Goal: Task Accomplishment & Management: Use online tool/utility

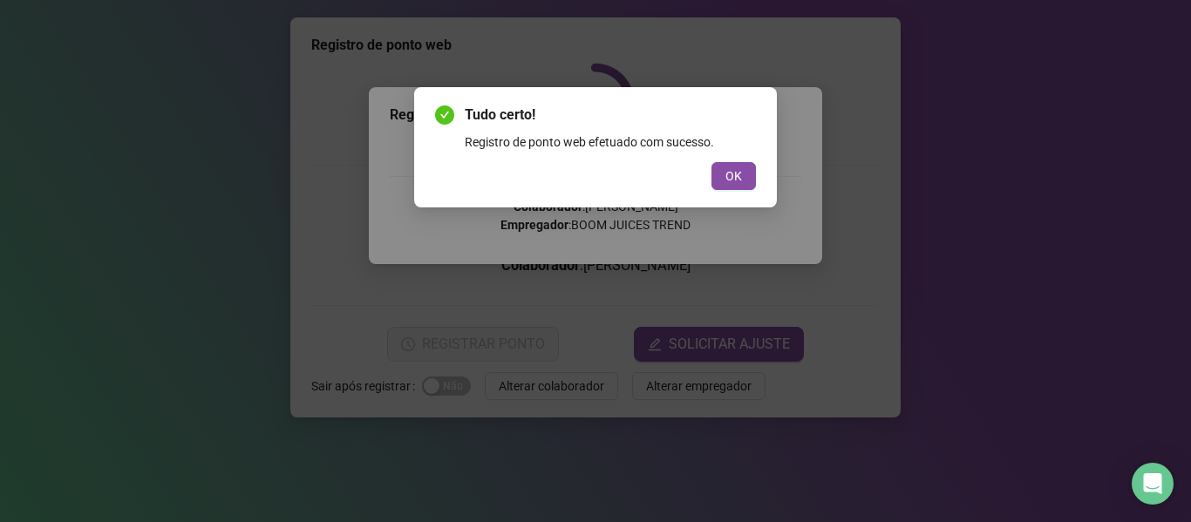
click at [753, 179] on button "OK" at bounding box center [734, 176] width 44 height 28
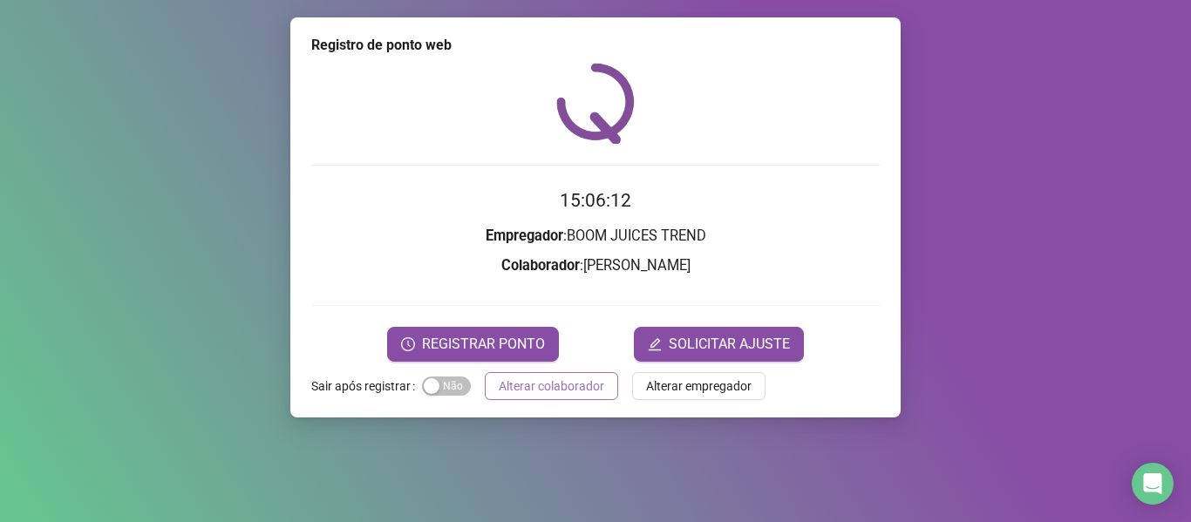
click at [573, 389] on span "Alterar colaborador" at bounding box center [552, 386] width 106 height 19
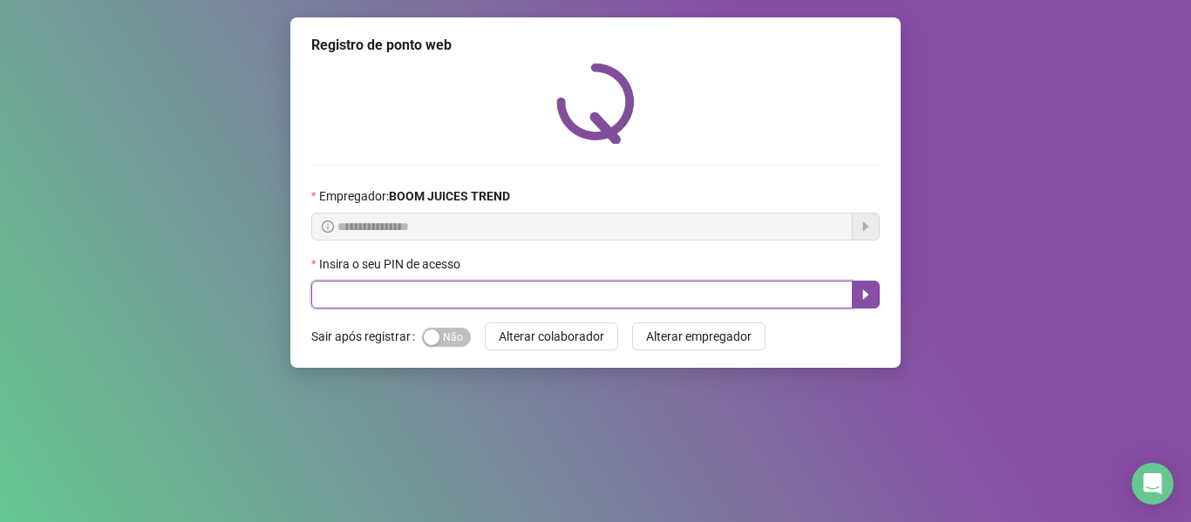
click at [681, 286] on input "text" at bounding box center [582, 295] width 542 height 28
type input "****"
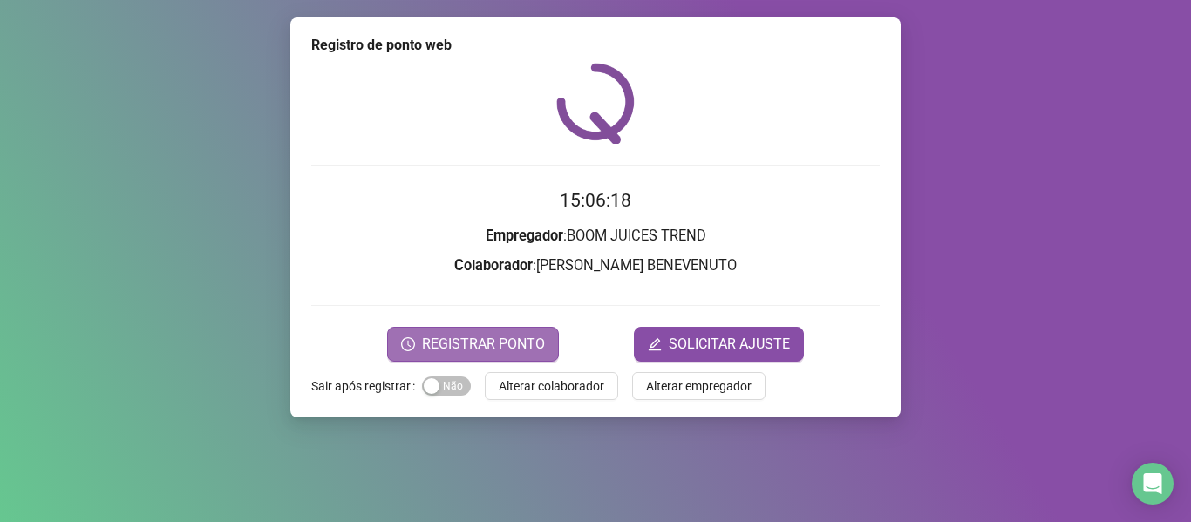
click at [522, 337] on span "REGISTRAR PONTO" at bounding box center [483, 344] width 123 height 21
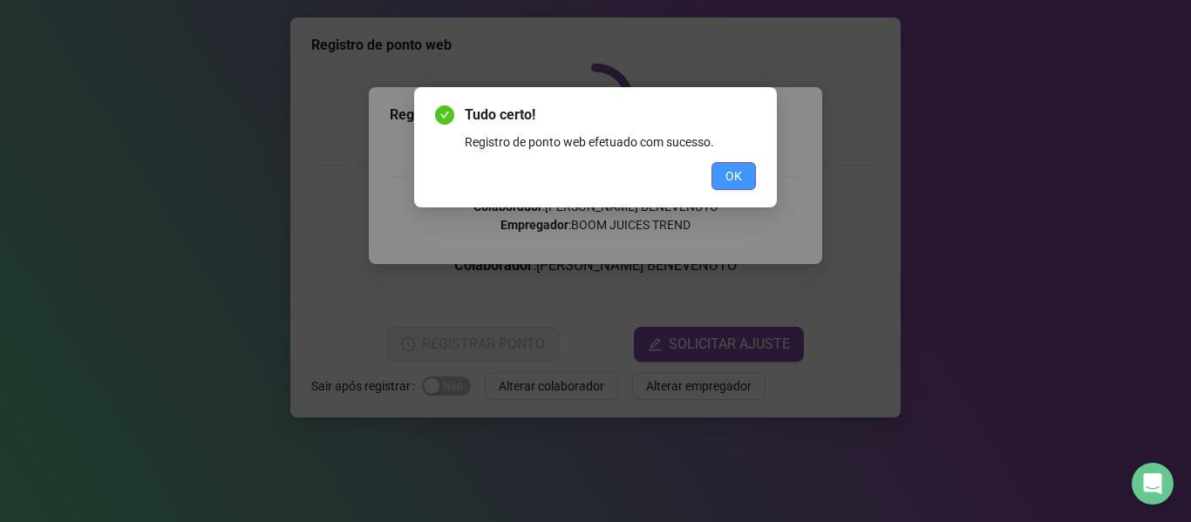
click at [727, 173] on span "OK" at bounding box center [734, 176] width 17 height 19
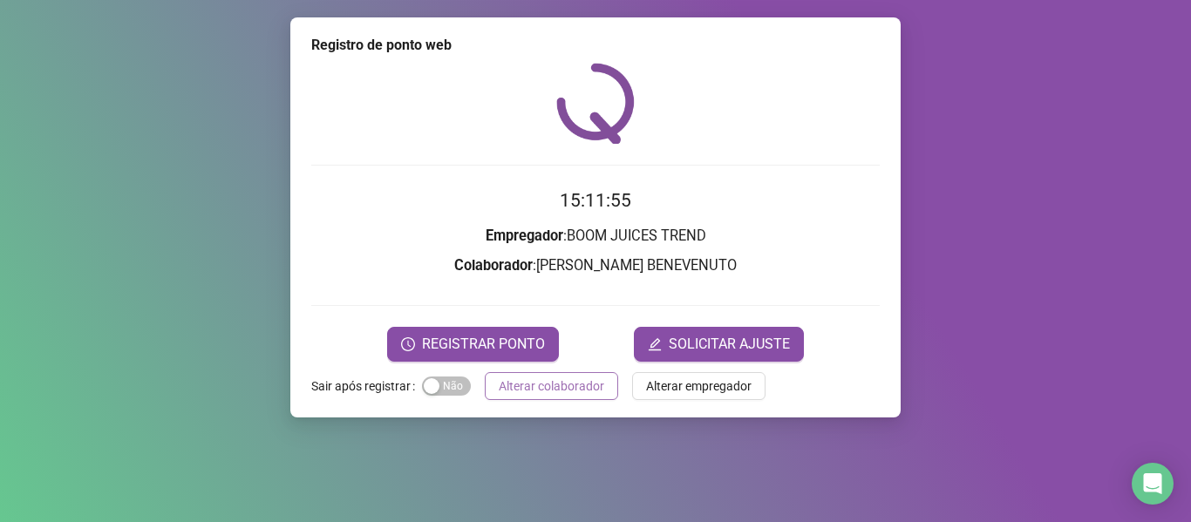
click at [551, 392] on span "Alterar colaborador" at bounding box center [552, 386] width 106 height 19
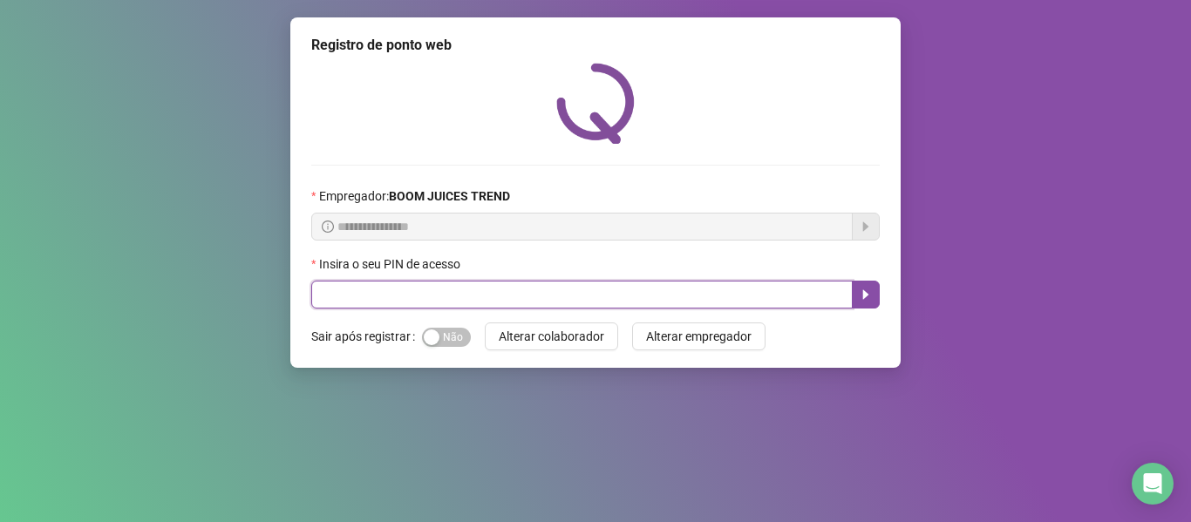
click at [466, 299] on input "text" at bounding box center [582, 295] width 542 height 28
type input "****"
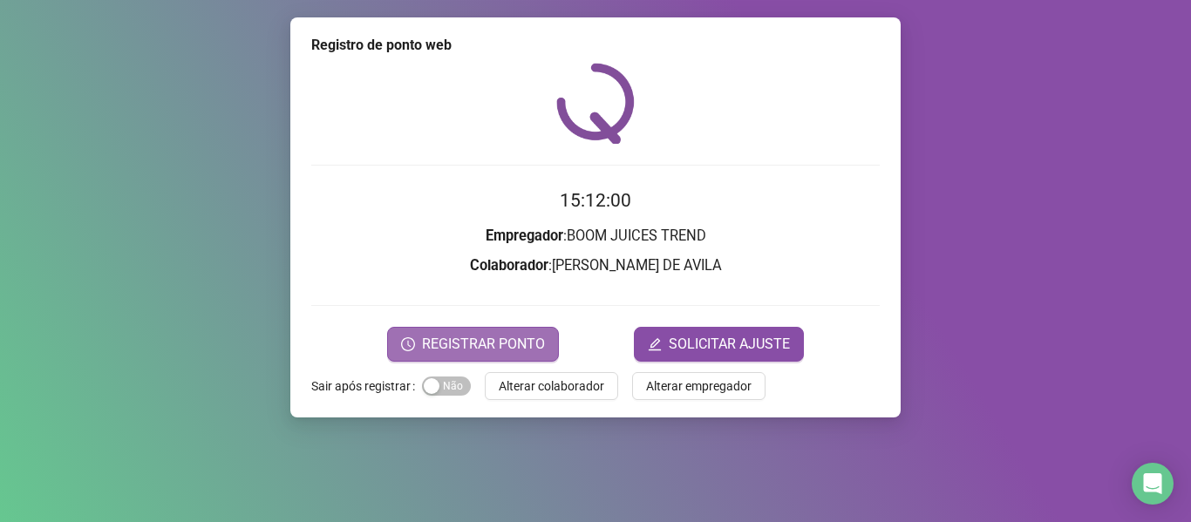
click at [481, 349] on span "REGISTRAR PONTO" at bounding box center [483, 344] width 123 height 21
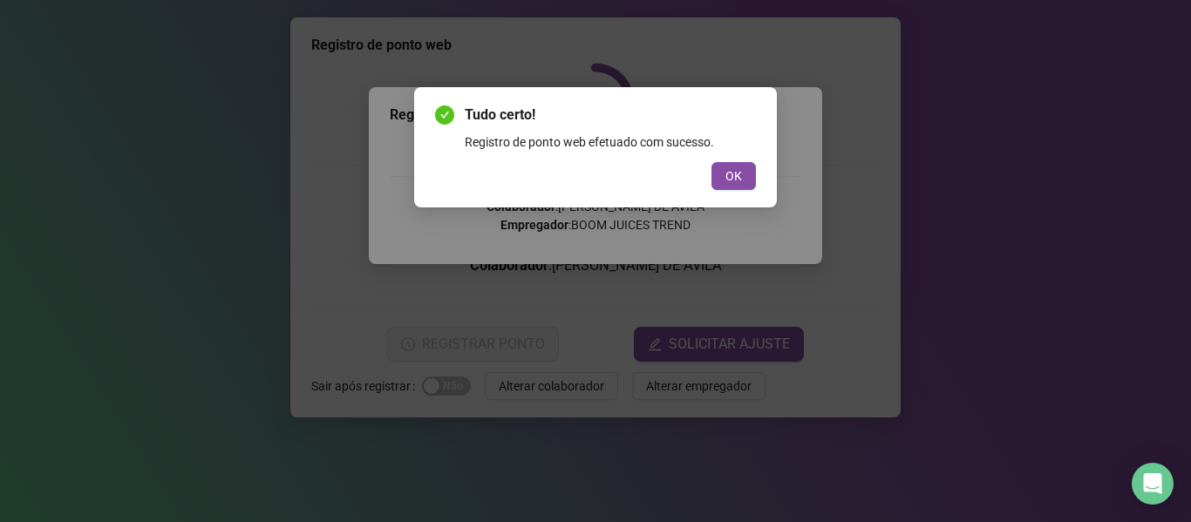
click at [740, 173] on span "OK" at bounding box center [734, 176] width 17 height 19
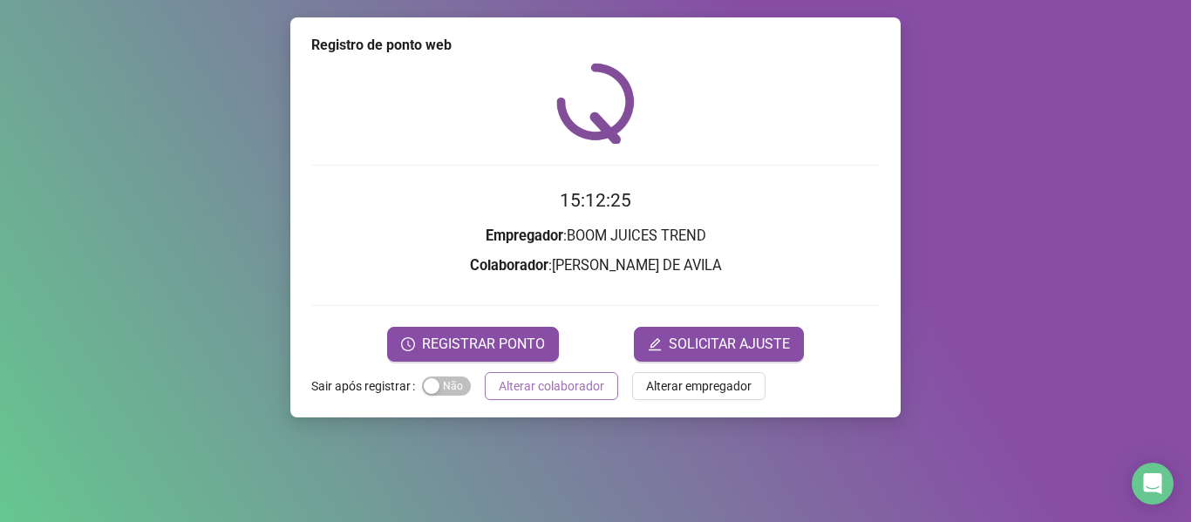
click at [549, 388] on span "Alterar colaborador" at bounding box center [552, 386] width 106 height 19
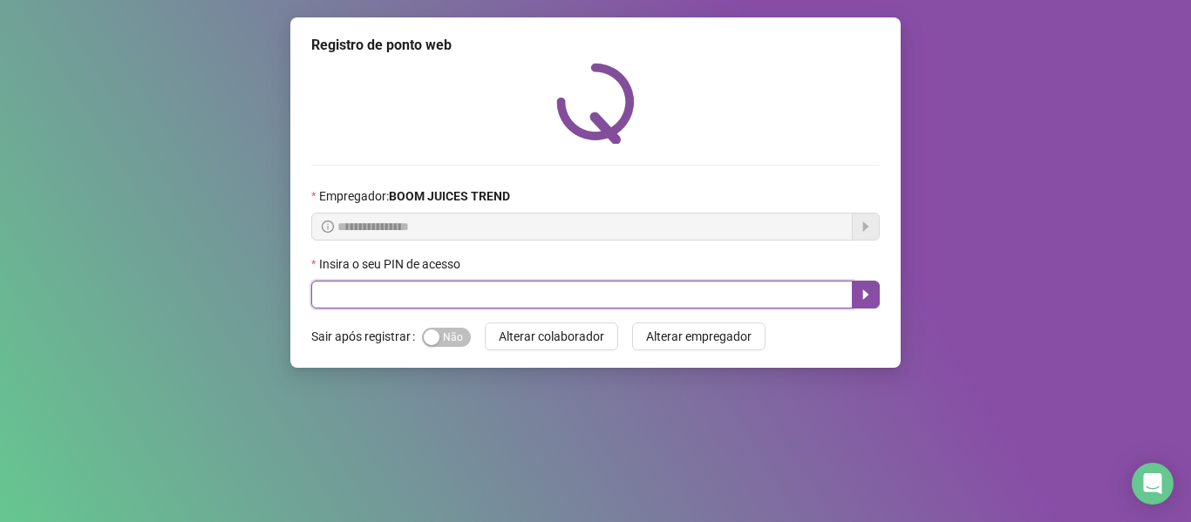
click at [479, 291] on input "text" at bounding box center [582, 295] width 542 height 28
type input "****"
click at [866, 291] on icon "caret-right" at bounding box center [866, 295] width 14 height 14
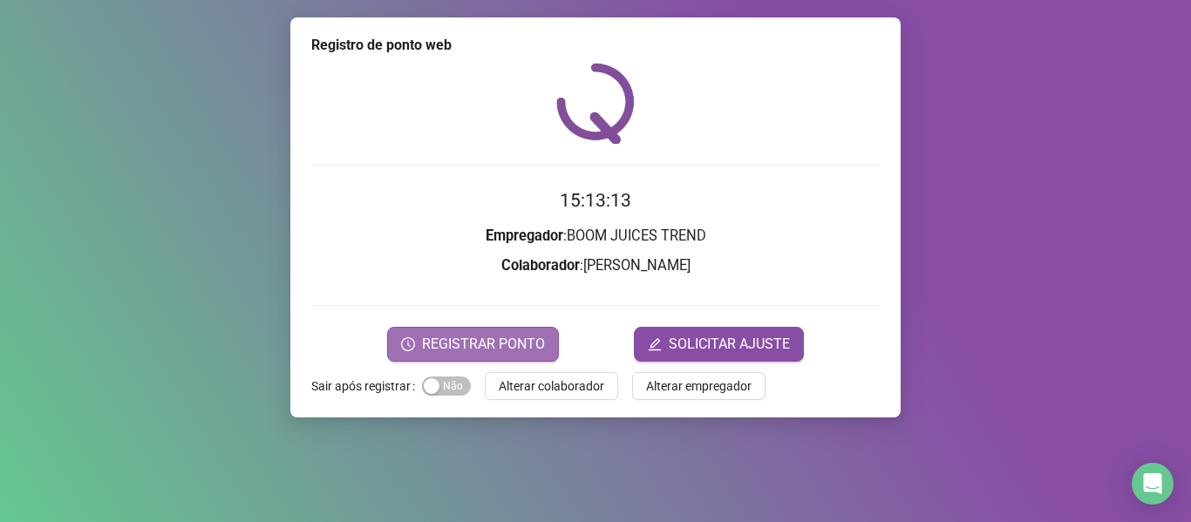
click at [471, 341] on span "REGISTRAR PONTO" at bounding box center [483, 344] width 123 height 21
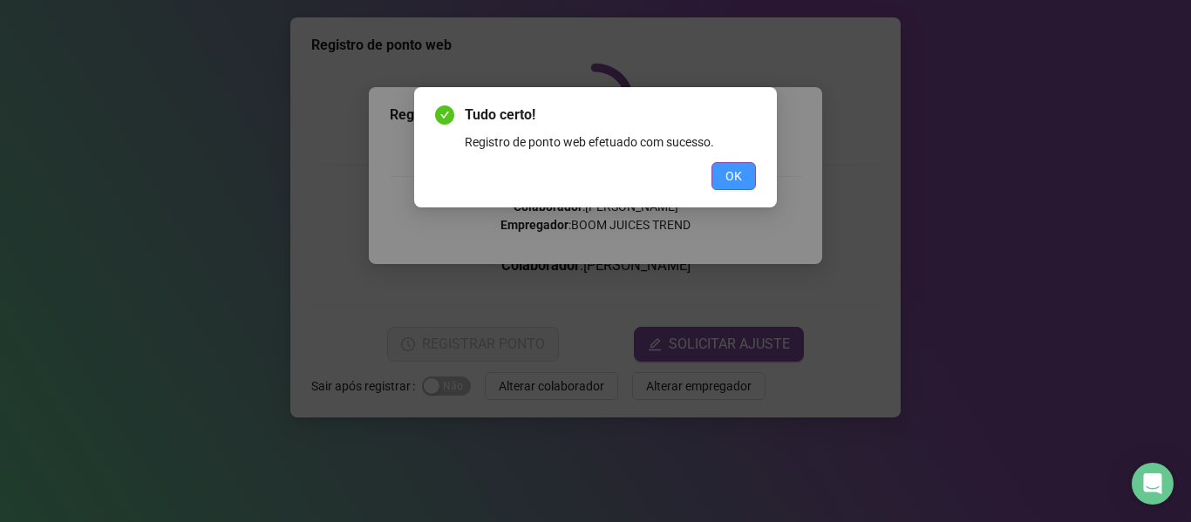
click at [733, 167] on span "OK" at bounding box center [734, 176] width 17 height 19
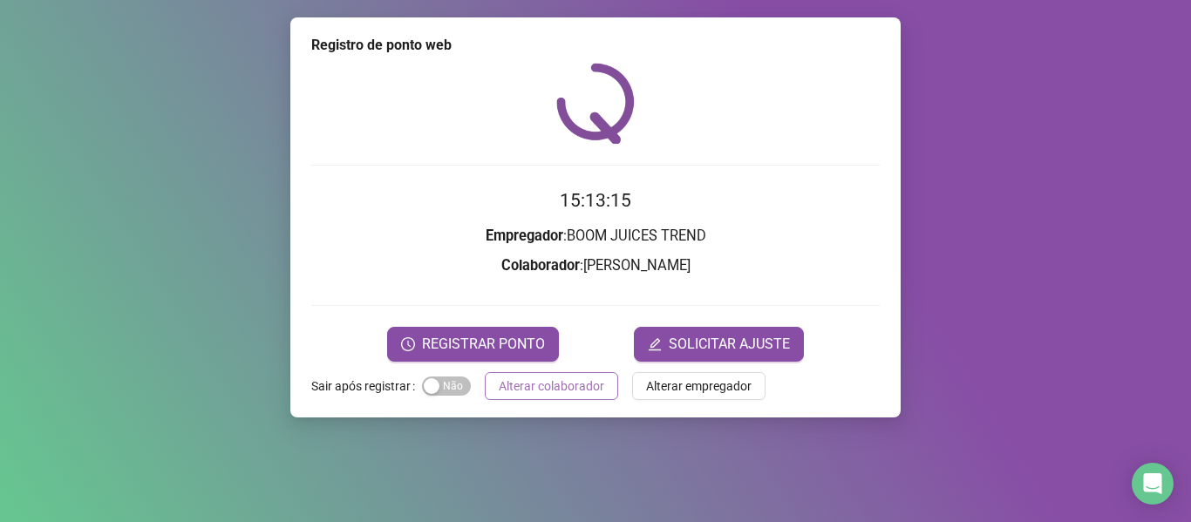
click at [608, 391] on button "Alterar colaborador" at bounding box center [551, 386] width 133 height 28
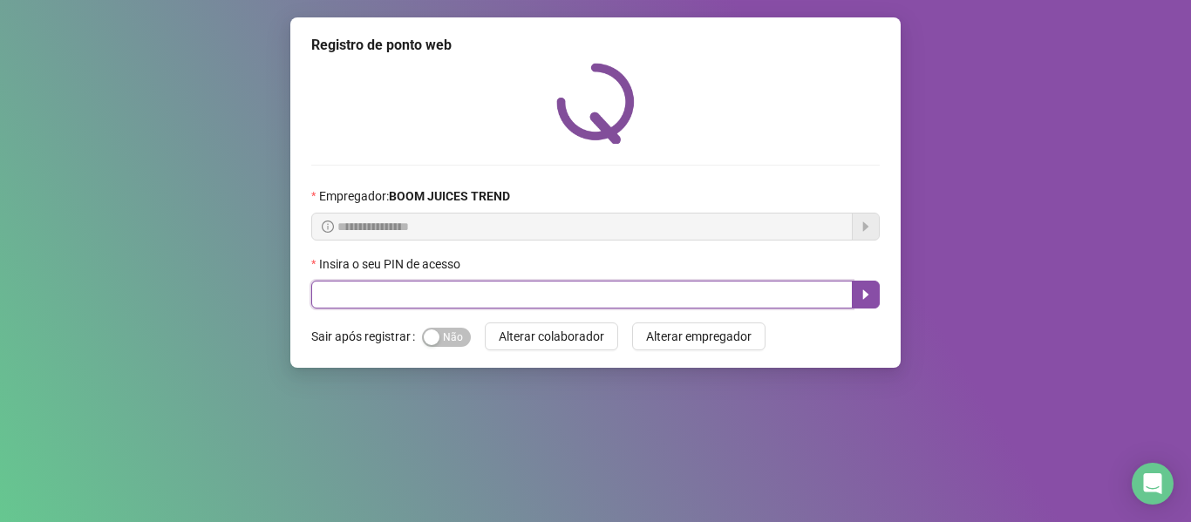
click at [488, 288] on input "text" at bounding box center [582, 295] width 542 height 28
type input "****"
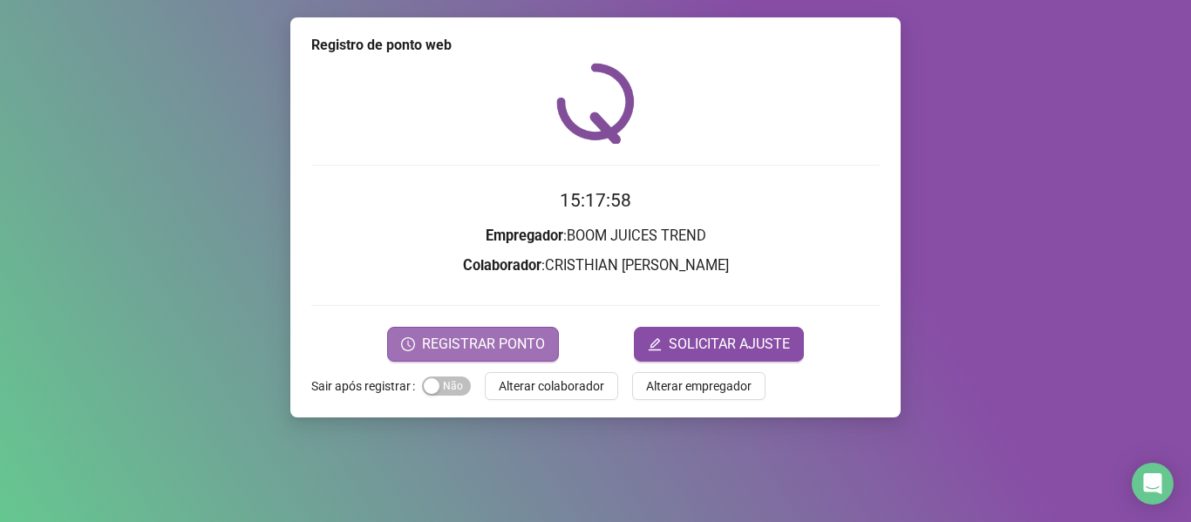
click at [515, 334] on button "REGISTRAR PONTO" at bounding box center [473, 344] width 172 height 35
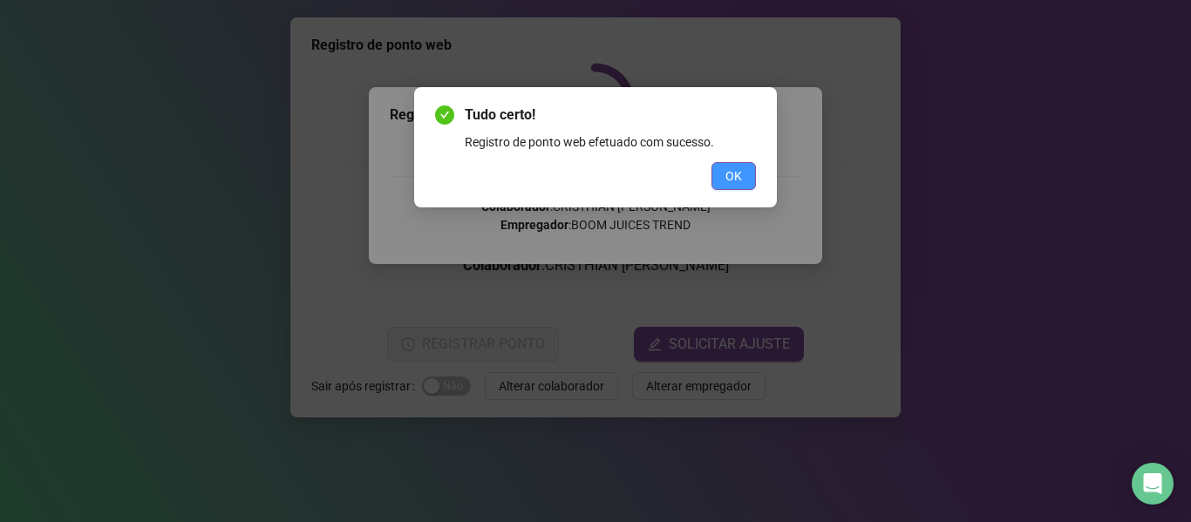
drag, startPoint x: 741, startPoint y: 190, endPoint x: 741, endPoint y: 179, distance: 11.3
click at [741, 186] on div "Tudo certo! Registro de ponto web efetuado com sucesso. OK" at bounding box center [595, 147] width 363 height 120
drag, startPoint x: 740, startPoint y: 175, endPoint x: 758, endPoint y: 188, distance: 22.0
click at [740, 175] on span "OK" at bounding box center [734, 176] width 17 height 19
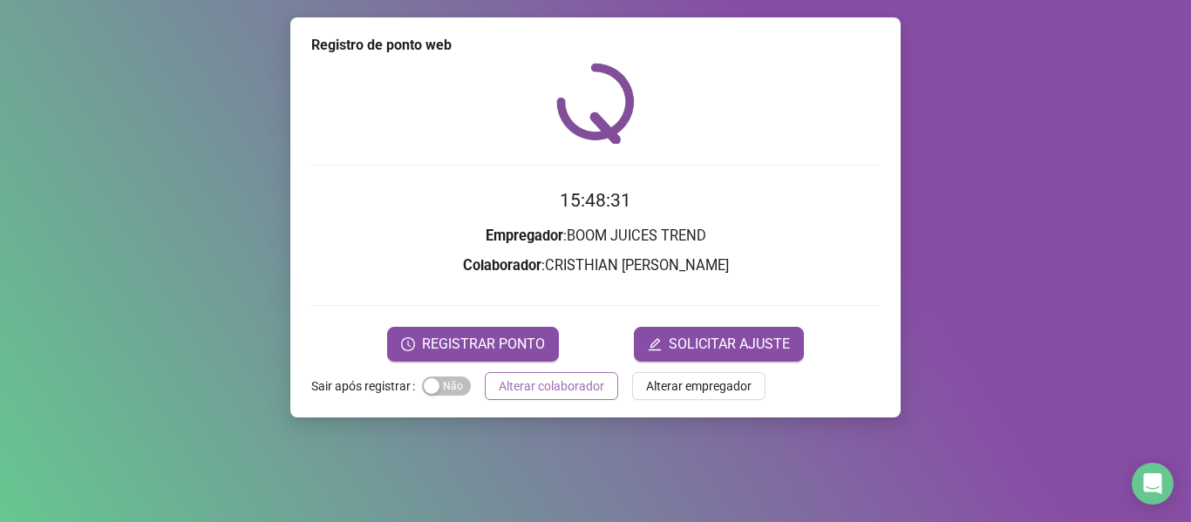
click at [561, 390] on span "Alterar colaborador" at bounding box center [552, 386] width 106 height 19
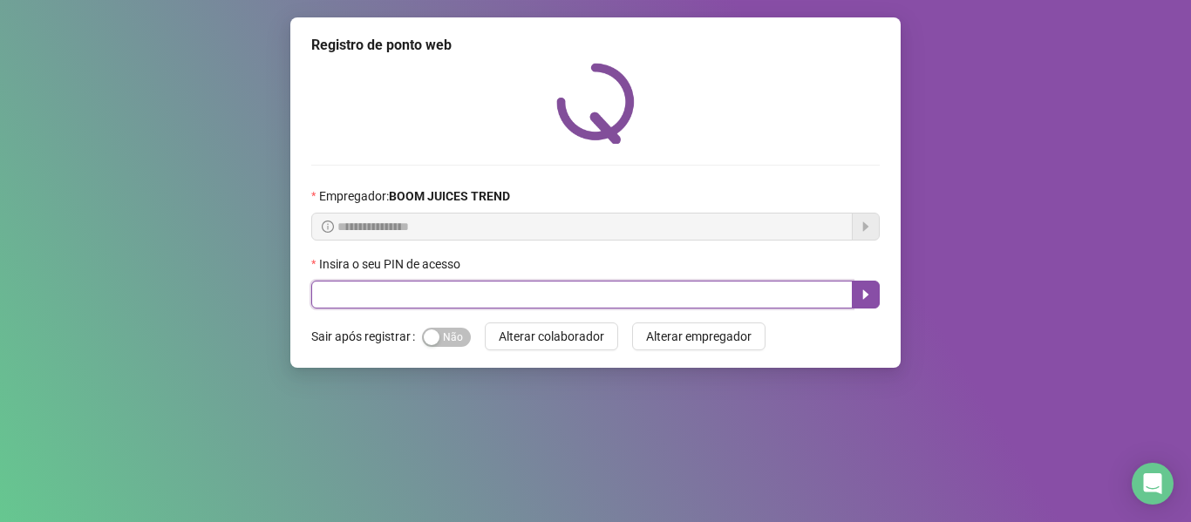
click at [767, 304] on input "text" at bounding box center [582, 295] width 542 height 28
type input "****"
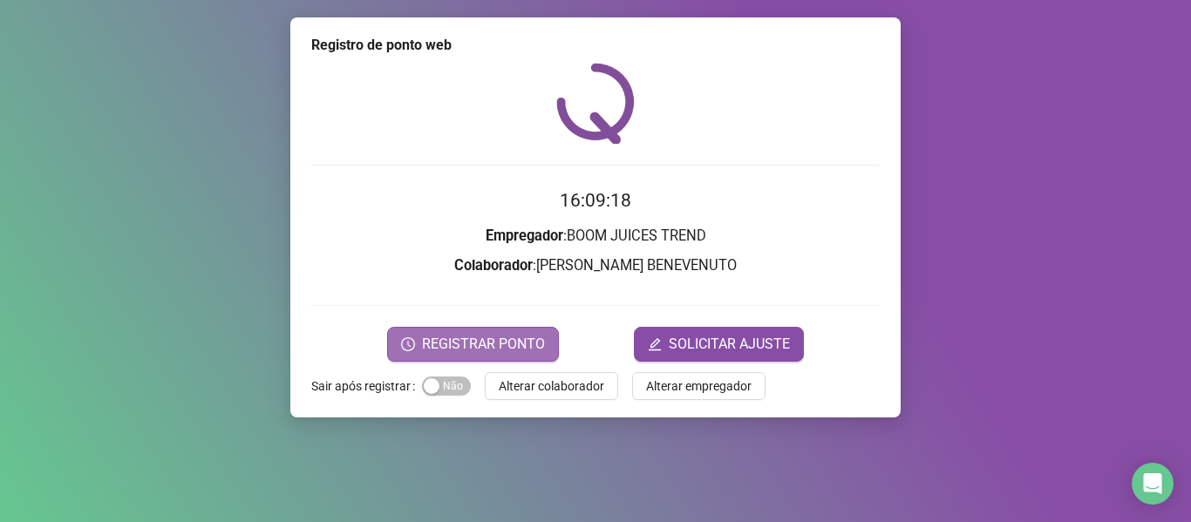
click at [510, 348] on span "REGISTRAR PONTO" at bounding box center [483, 344] width 123 height 21
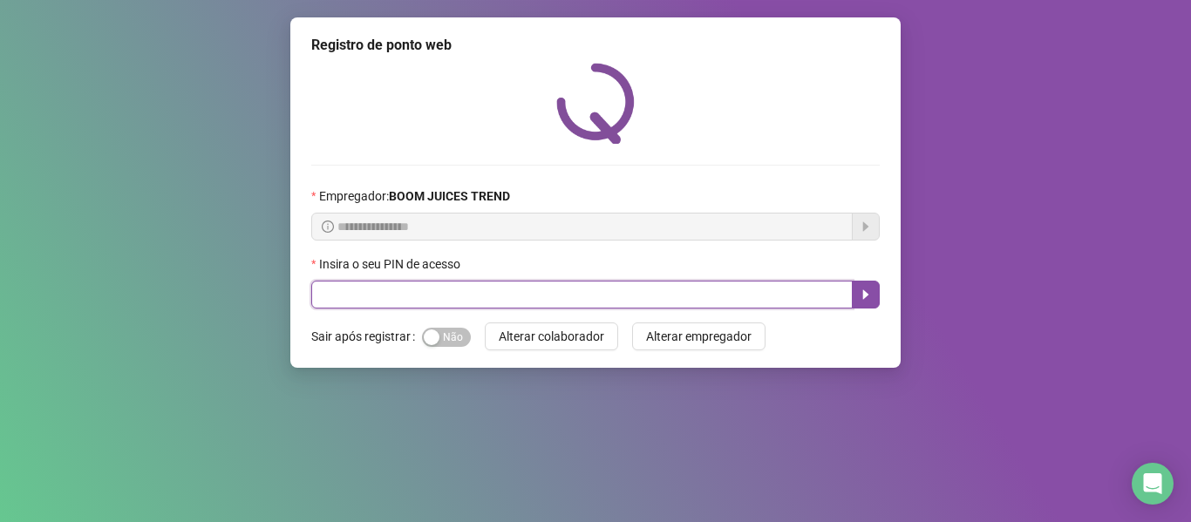
click at [415, 292] on input "text" at bounding box center [582, 295] width 542 height 28
type input "****"
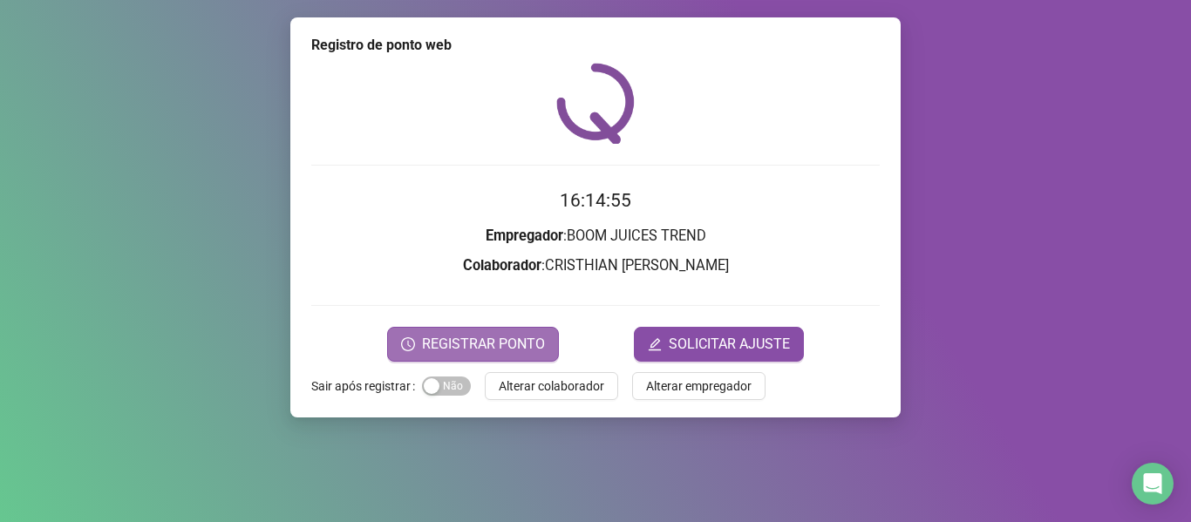
click at [535, 338] on span "REGISTRAR PONTO" at bounding box center [483, 344] width 123 height 21
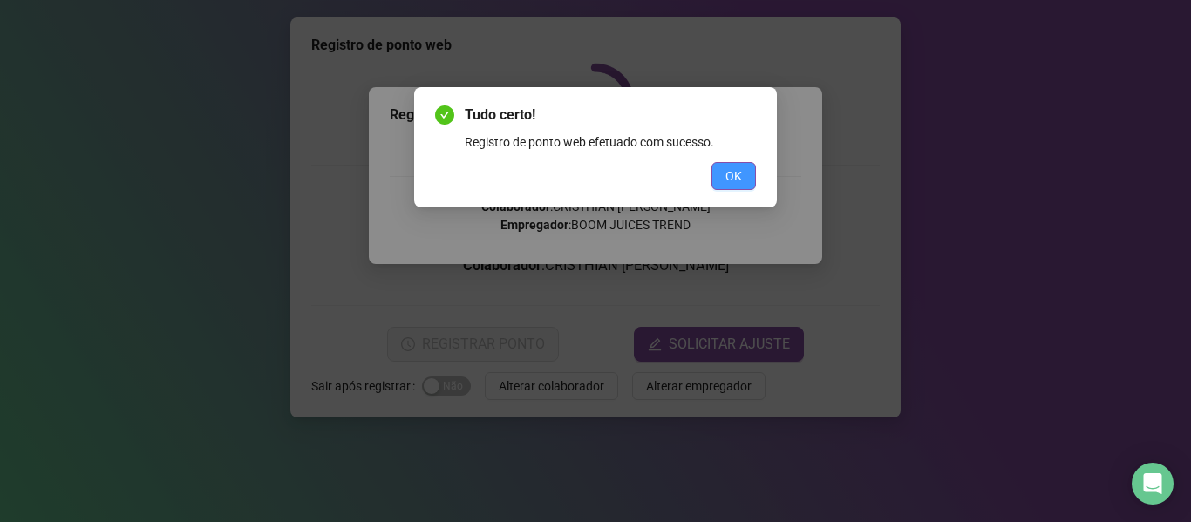
click at [742, 177] on button "OK" at bounding box center [734, 176] width 44 height 28
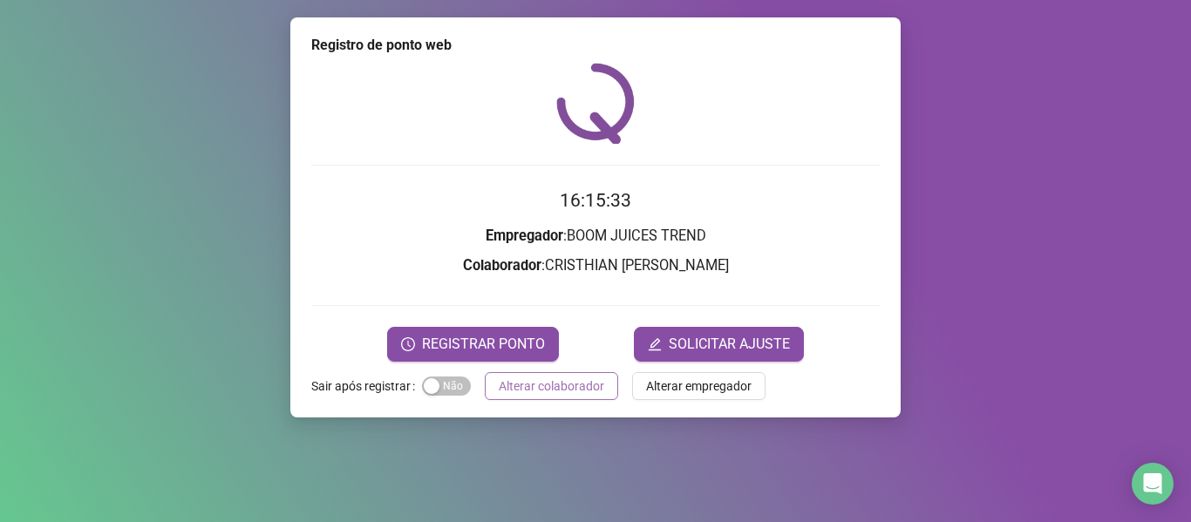
click at [577, 387] on span "Alterar colaborador" at bounding box center [552, 386] width 106 height 19
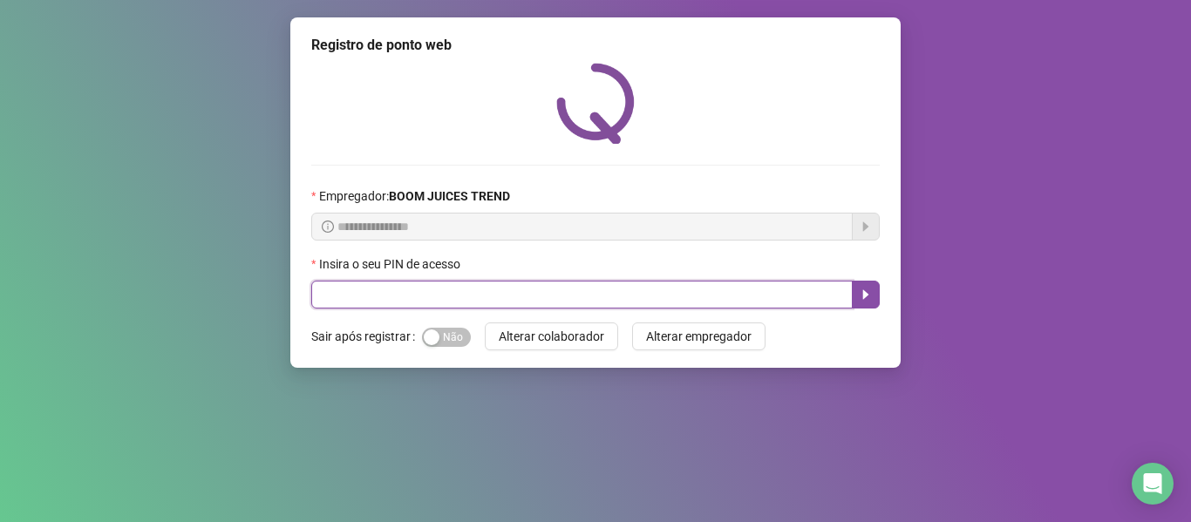
click at [449, 301] on input "text" at bounding box center [582, 295] width 542 height 28
type input "****"
click at [869, 299] on icon "caret-right" at bounding box center [866, 295] width 14 height 14
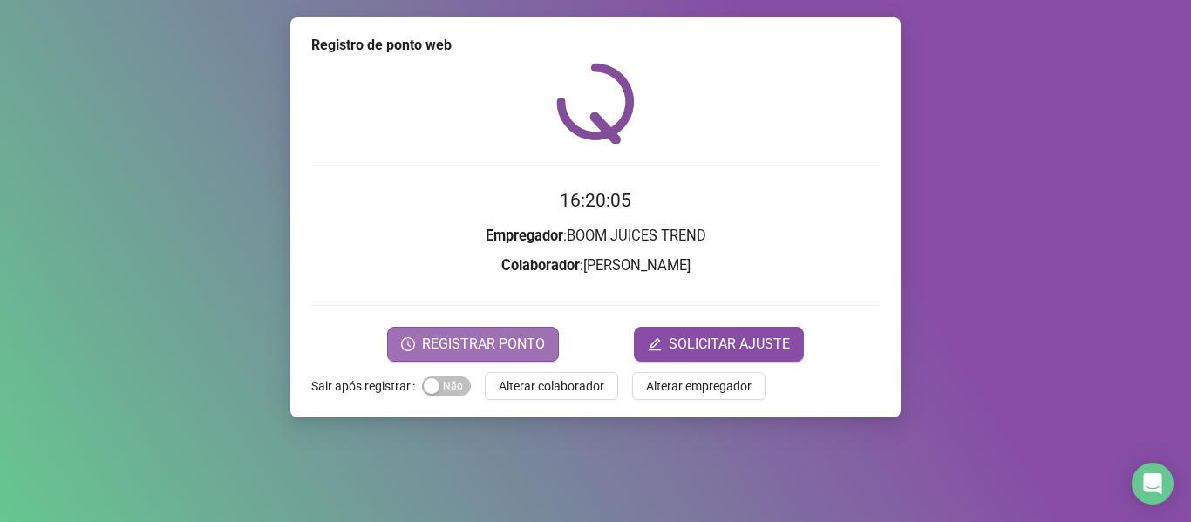
click at [454, 336] on span "REGISTRAR PONTO" at bounding box center [483, 344] width 123 height 21
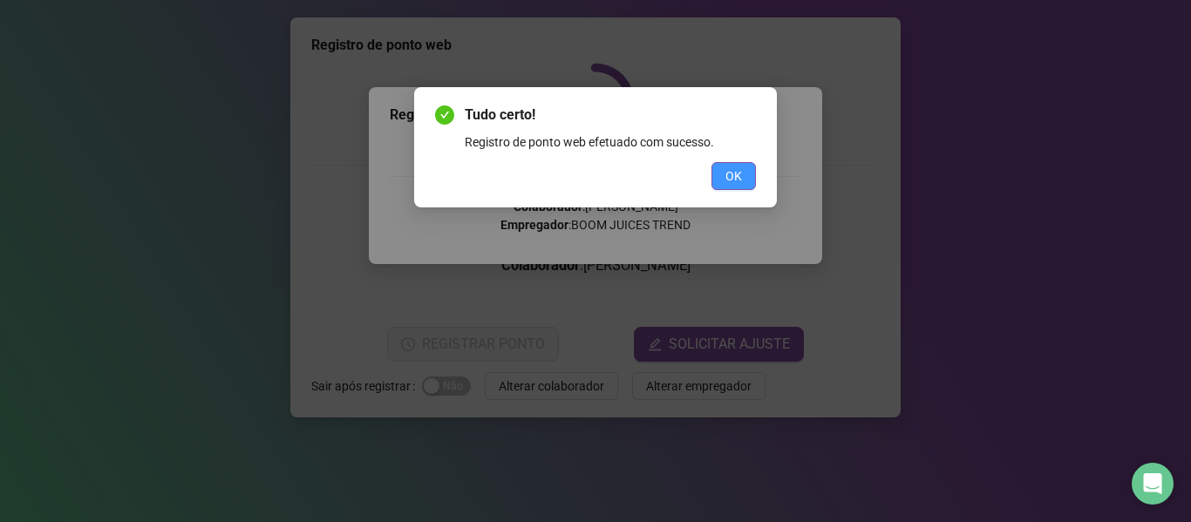
click at [728, 164] on button "OK" at bounding box center [734, 176] width 44 height 28
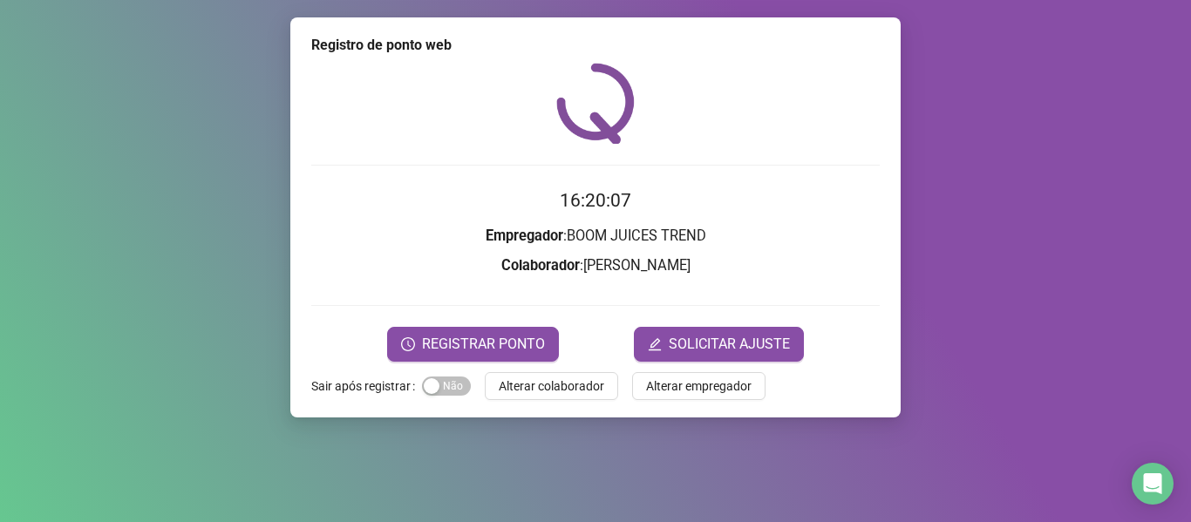
click at [605, 366] on div "Registro de ponto web 16:20:07 Empregador : BOOM JUICES TREND Colaborador : CAR…" at bounding box center [595, 217] width 611 height 400
click at [599, 370] on div "Registro de ponto web 16:20:07 Empregador : BOOM JUICES TREND Colaborador : CAR…" at bounding box center [595, 217] width 611 height 400
click at [594, 374] on button "Alterar colaborador" at bounding box center [551, 386] width 133 height 28
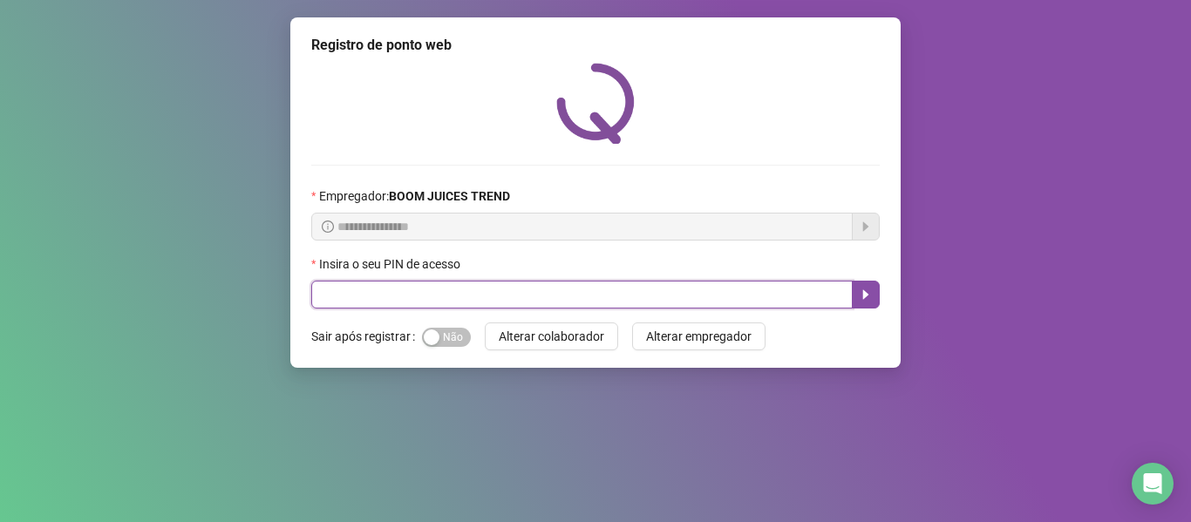
click at [398, 293] on input "text" at bounding box center [582, 295] width 542 height 28
type input "****"
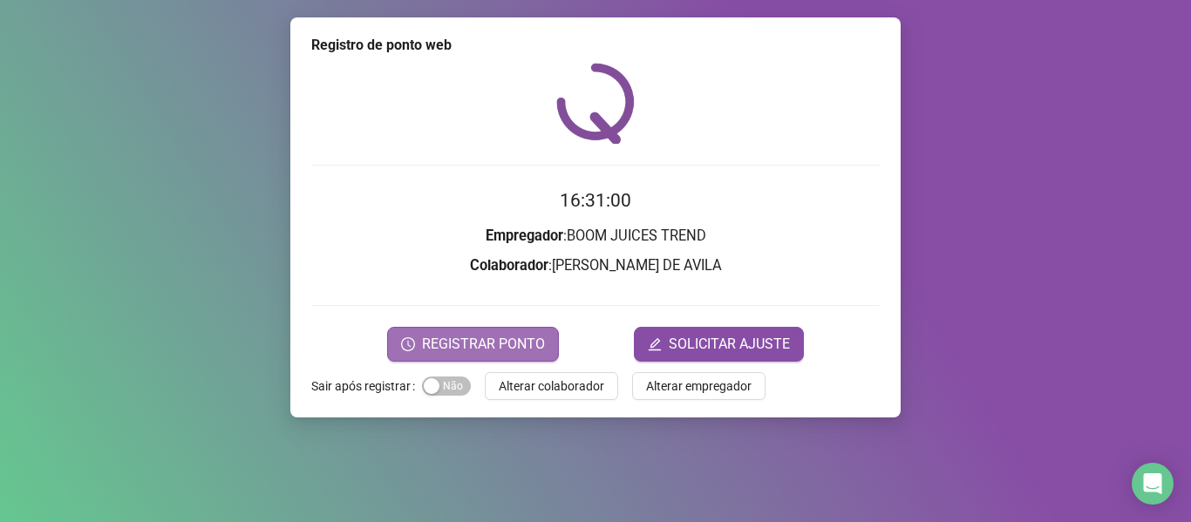
click at [466, 349] on span "REGISTRAR PONTO" at bounding box center [483, 344] width 123 height 21
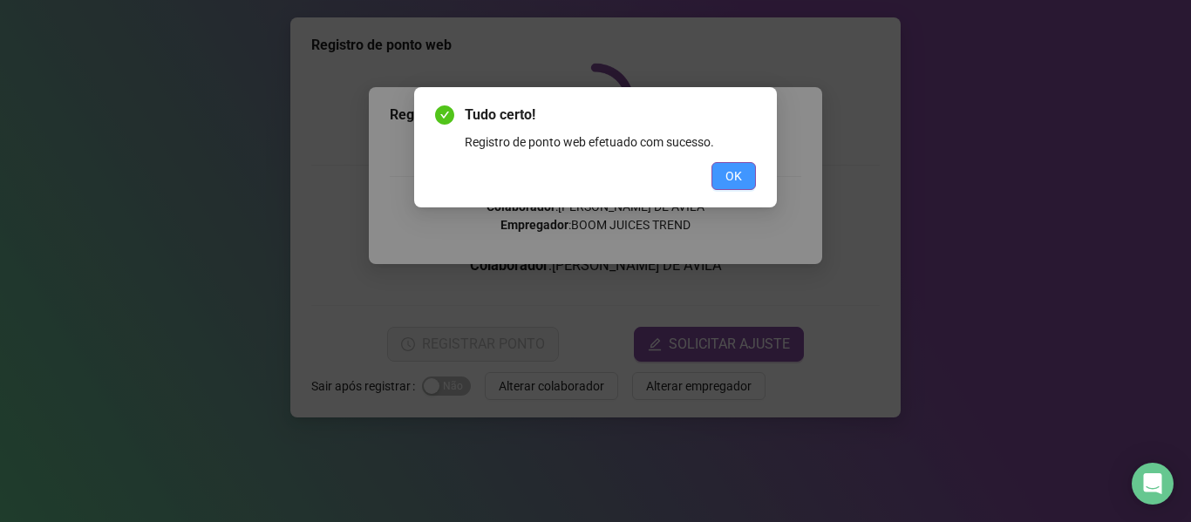
click at [745, 176] on button "OK" at bounding box center [734, 176] width 44 height 28
